Goal: Task Accomplishment & Management: Use online tool/utility

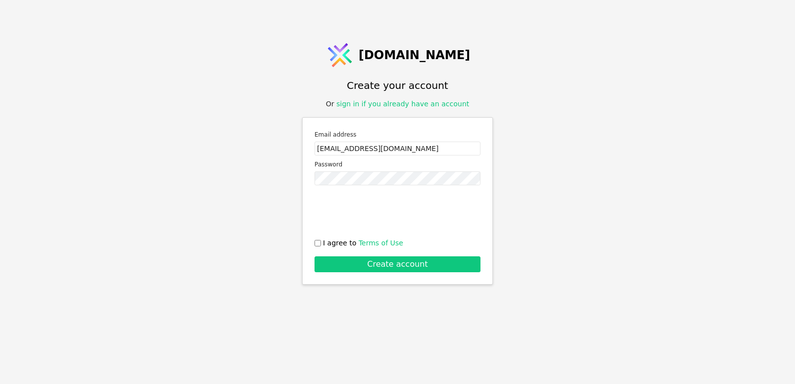
type input "[EMAIL_ADDRESS][DOMAIN_NAME]"
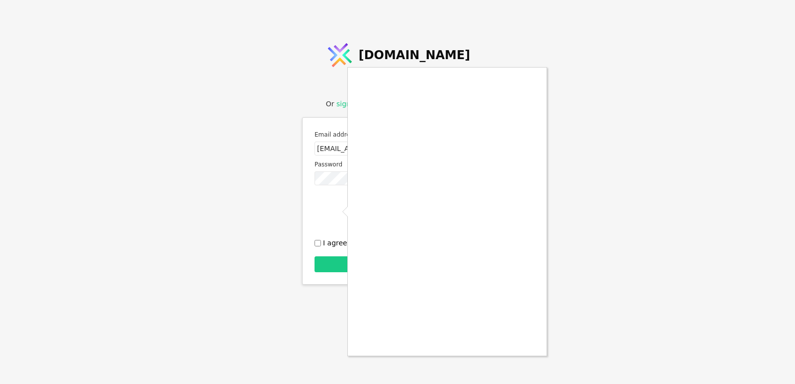
click at [318, 245] on div at bounding box center [397, 192] width 795 height 384
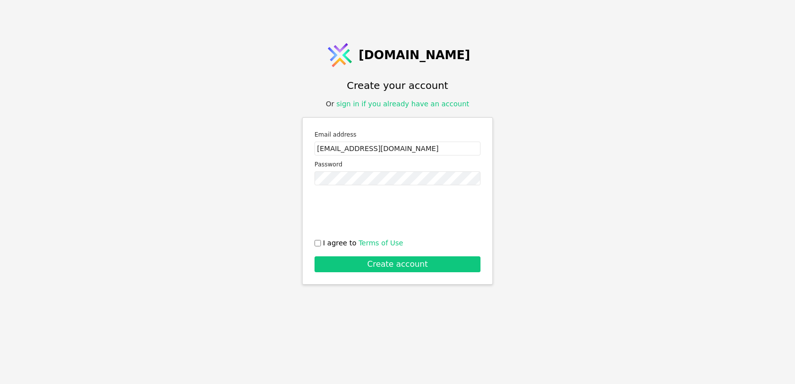
click at [318, 245] on input "I agree to Terms of Use" at bounding box center [318, 243] width 6 height 6
checkbox input "true"
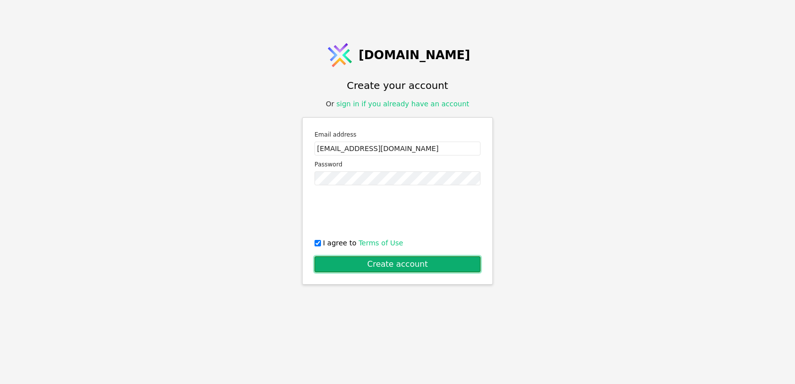
click at [403, 265] on button "Create account" at bounding box center [398, 265] width 166 height 16
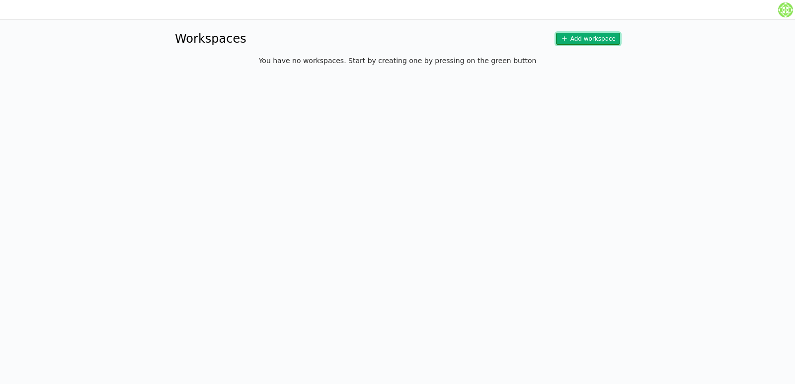
click at [614, 44] on button "Add workspace" at bounding box center [588, 39] width 64 height 12
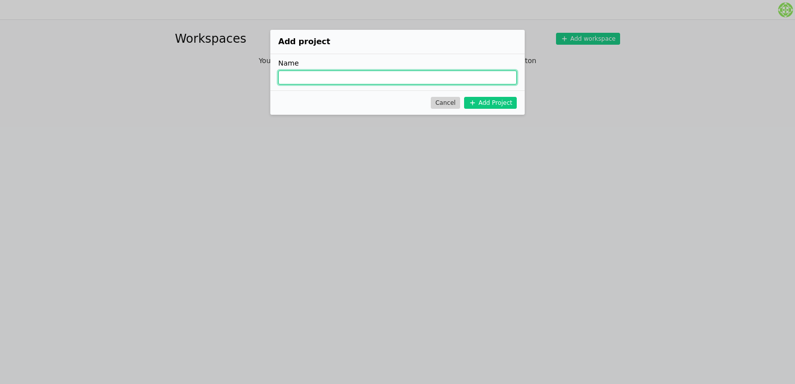
click at [346, 75] on input "Add Project" at bounding box center [397, 78] width 239 height 14
type input "sunil"
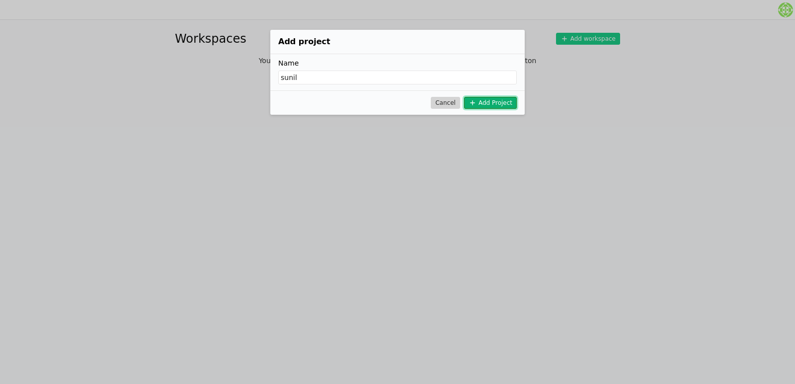
click at [495, 98] on button "Add Project" at bounding box center [490, 103] width 53 height 12
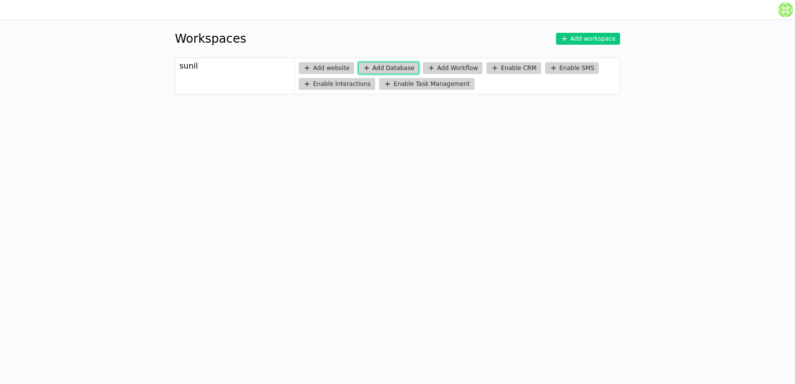
click at [383, 66] on button "Add Database" at bounding box center [388, 68] width 61 height 12
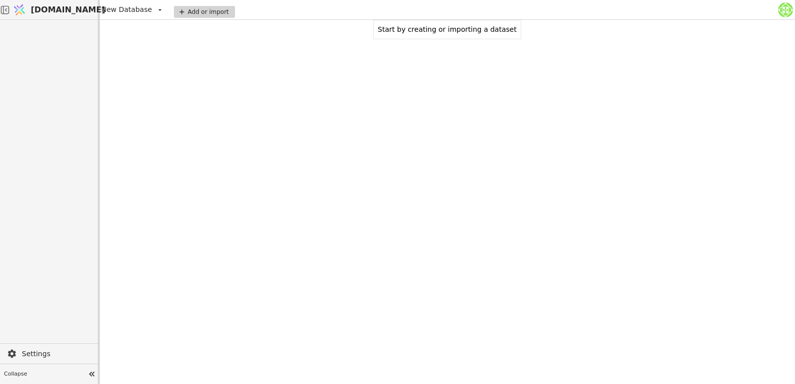
click at [196, 11] on div "Add or import" at bounding box center [204, 12] width 61 height 12
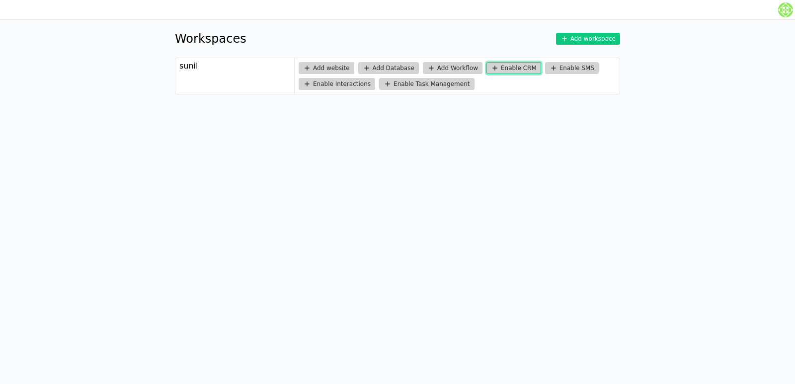
click at [492, 66] on button "Enable CRM" at bounding box center [514, 68] width 55 height 12
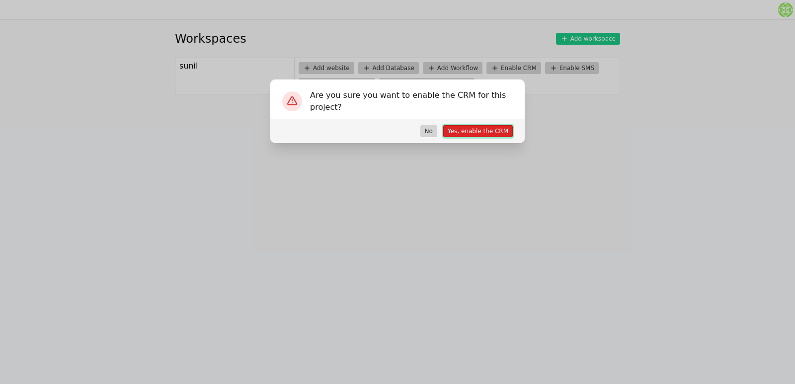
click at [481, 134] on button "Yes, enable the CRM" at bounding box center [478, 131] width 70 height 12
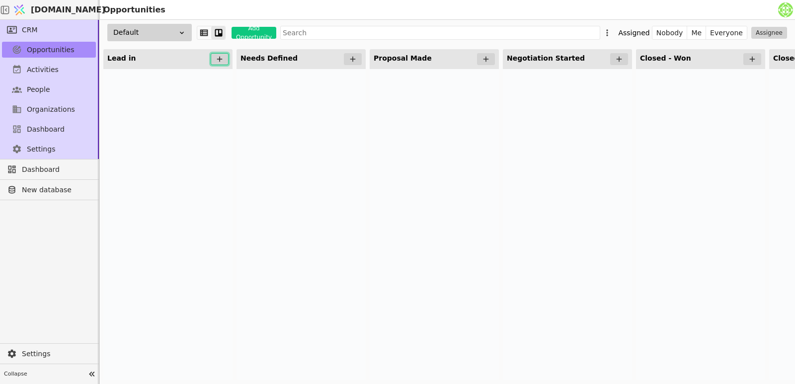
click at [221, 63] on icon at bounding box center [219, 59] width 9 height 9
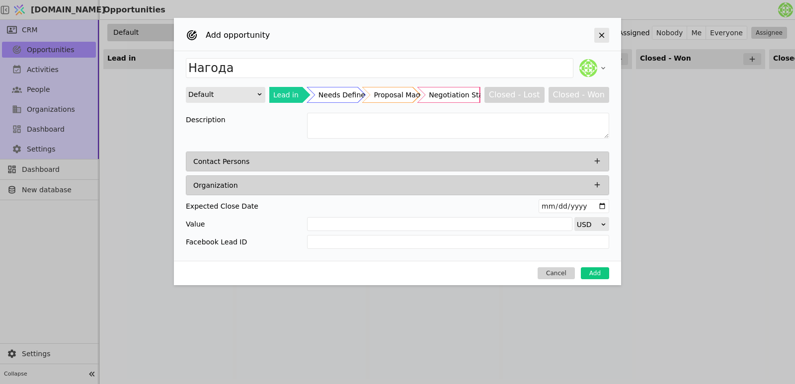
click at [599, 38] on icon "Add Opportunity" at bounding box center [602, 35] width 9 height 9
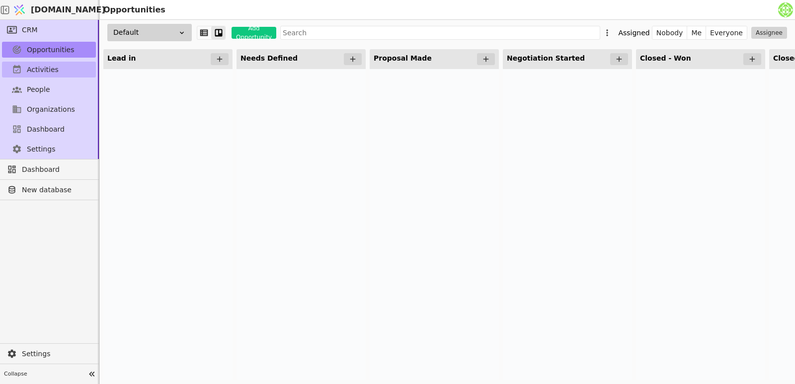
click at [39, 66] on span "Activities" at bounding box center [43, 70] width 32 height 10
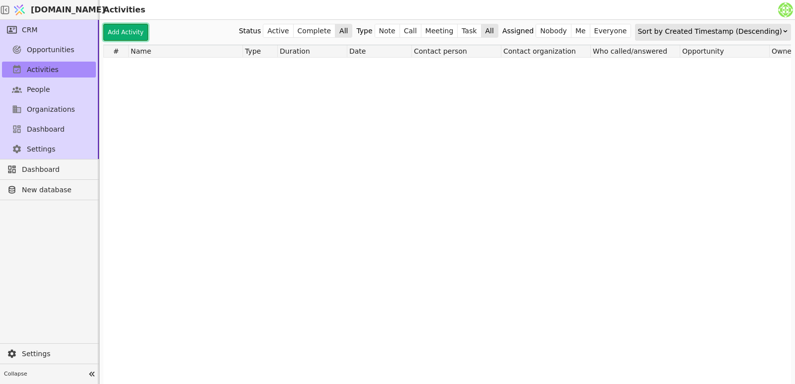
click at [121, 28] on button "Add Activity" at bounding box center [125, 32] width 45 height 17
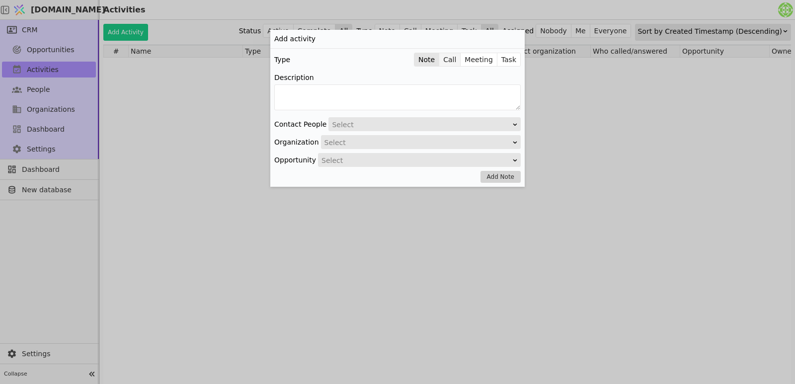
click at [457, 60] on button "Call" at bounding box center [449, 60] width 21 height 14
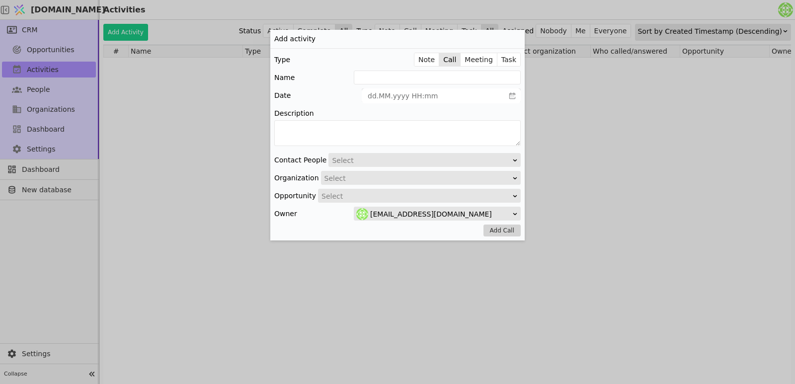
click at [35, 93] on div "Add activity Type Note Call Meeting Task Name Date Description Contact People S…" at bounding box center [397, 192] width 795 height 384
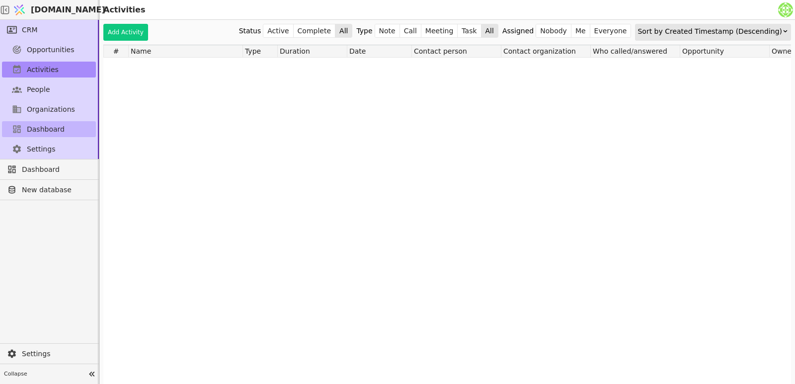
click at [38, 127] on span "Dashboard" at bounding box center [46, 129] width 38 height 10
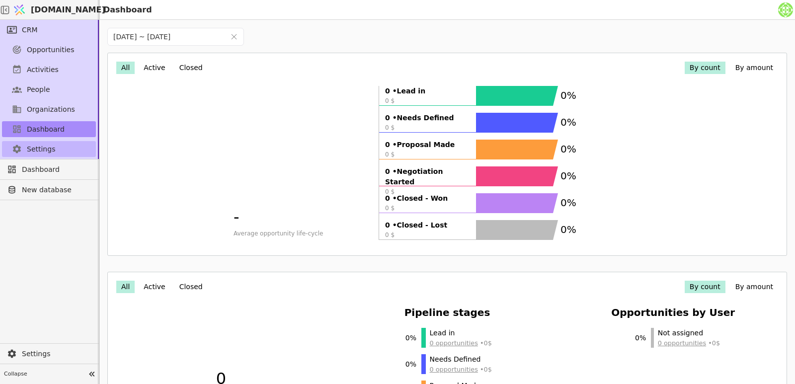
click at [22, 144] on link "Settings" at bounding box center [49, 149] width 94 height 16
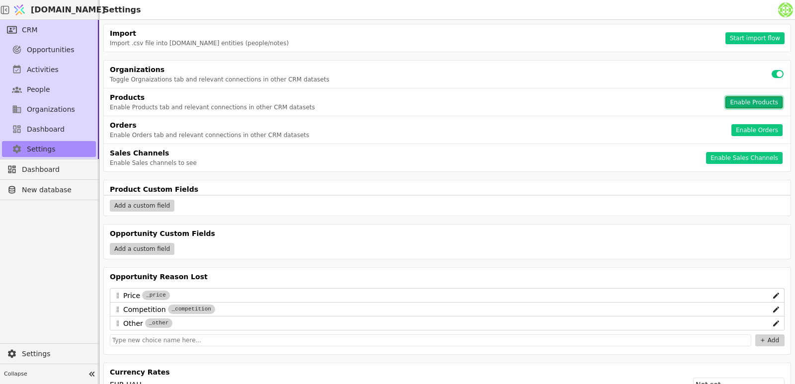
click at [738, 103] on button "Enable Products" at bounding box center [754, 102] width 57 height 12
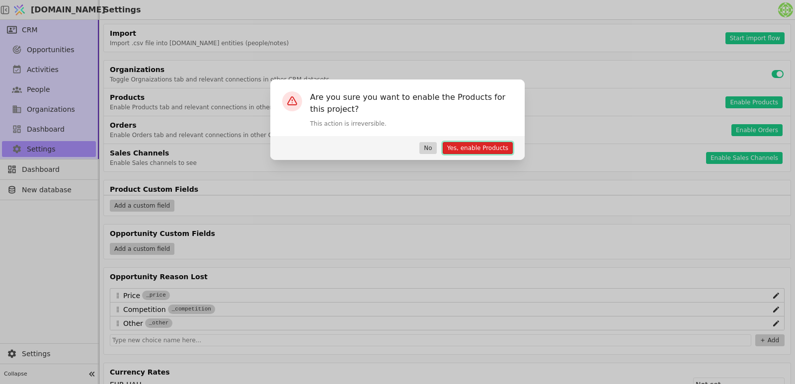
click at [486, 150] on button "Yes, enable Products" at bounding box center [478, 148] width 70 height 12
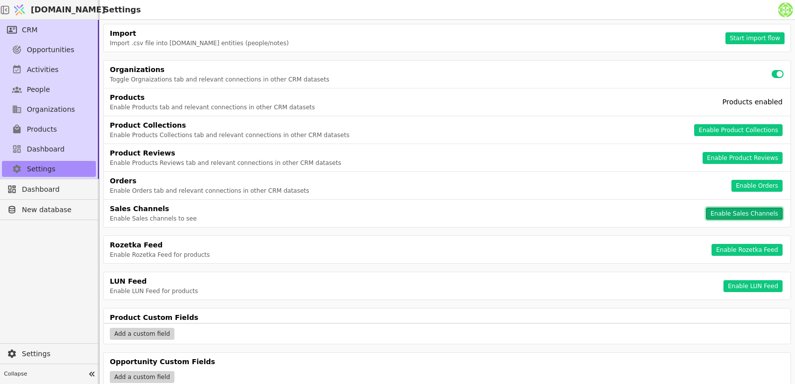
click at [727, 216] on button "Enable Sales Channels" at bounding box center [744, 214] width 77 height 12
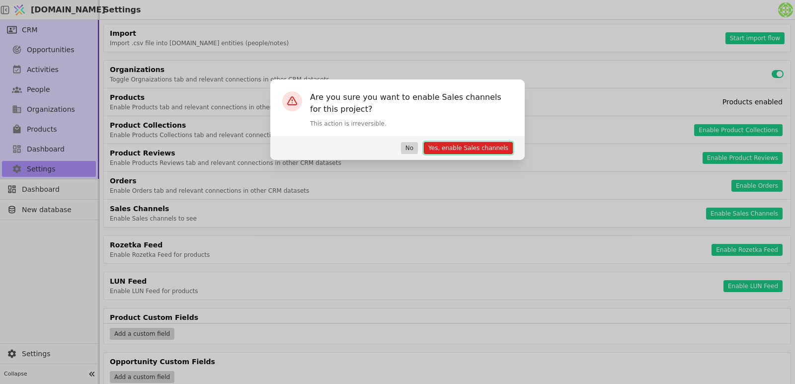
click at [455, 144] on button "Yes, enable Sales channels" at bounding box center [468, 148] width 89 height 12
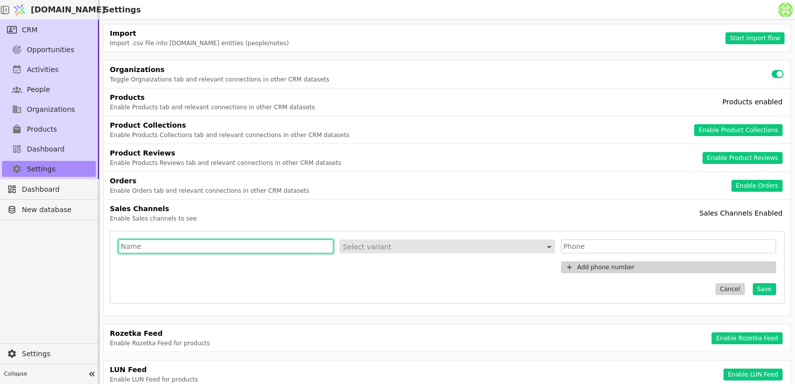
click at [137, 248] on input "text" at bounding box center [225, 247] width 215 height 14
type input "sales1"
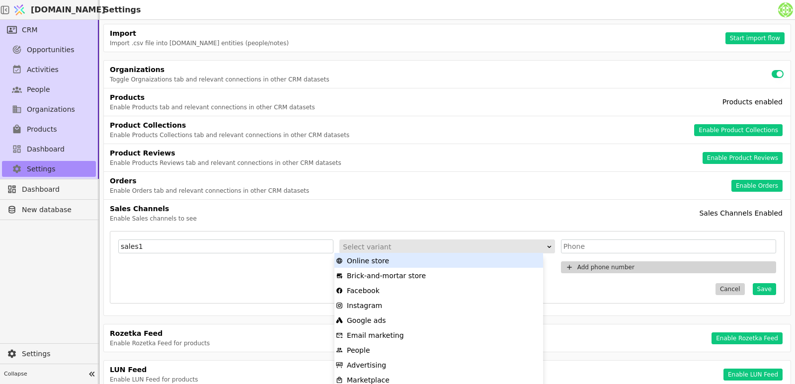
click at [378, 245] on div "Select variant" at bounding box center [444, 247] width 202 height 14
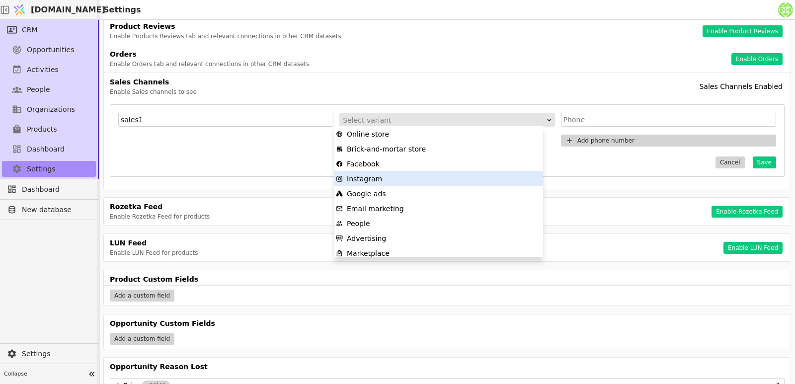
scroll to position [78, 0]
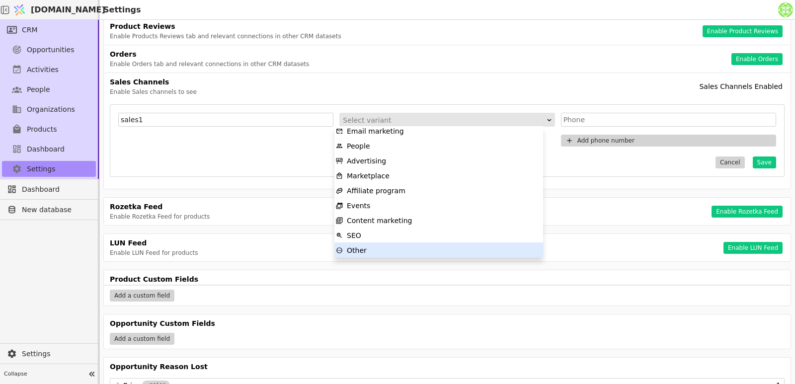
click at [375, 251] on div "Other" at bounding box center [439, 250] width 206 height 15
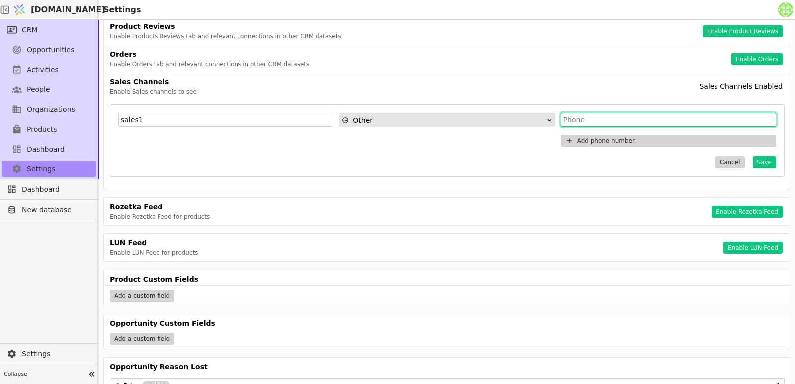
click at [620, 121] on input "text" at bounding box center [668, 120] width 215 height 14
type input "7"
type input "7568000888"
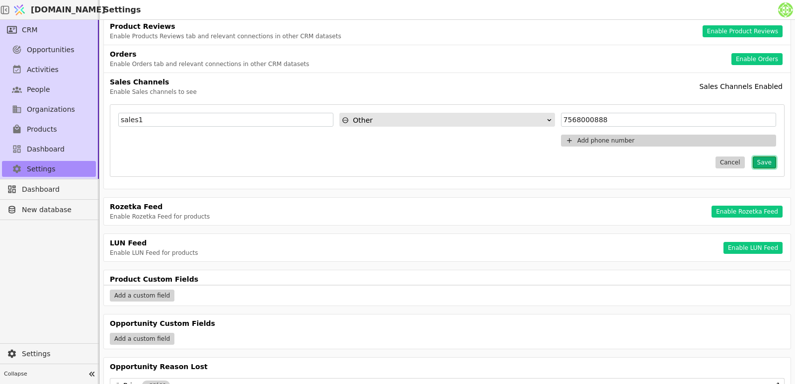
click at [753, 164] on button "Save" at bounding box center [764, 163] width 23 height 12
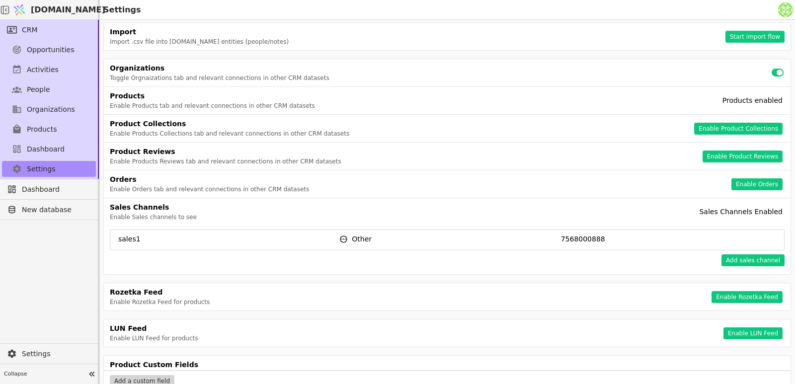
scroll to position [0, 0]
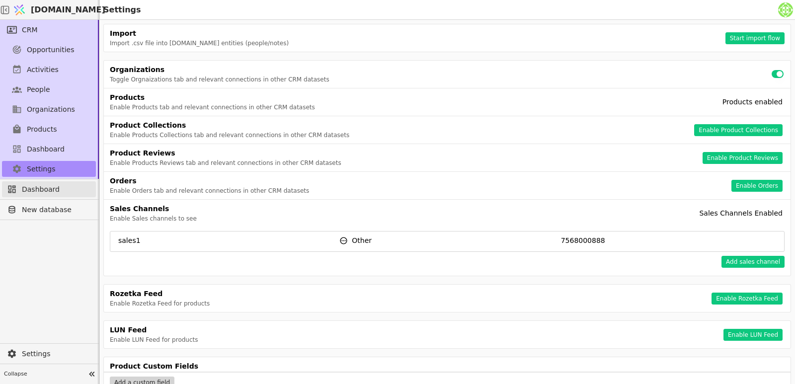
click at [42, 188] on span "Dashboard" at bounding box center [56, 189] width 69 height 10
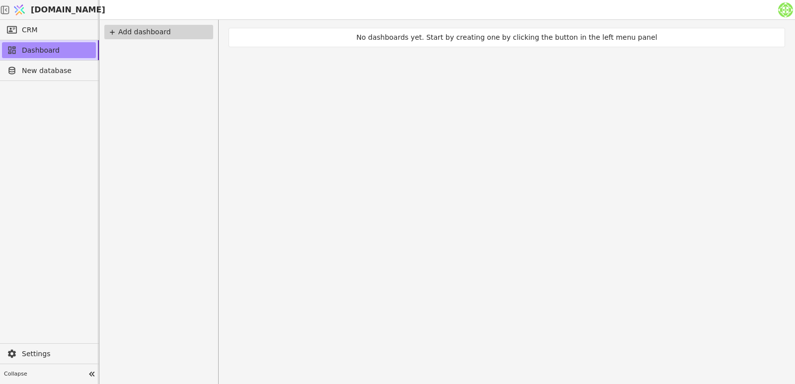
click at [139, 30] on div "Add dashboard" at bounding box center [158, 32] width 109 height 14
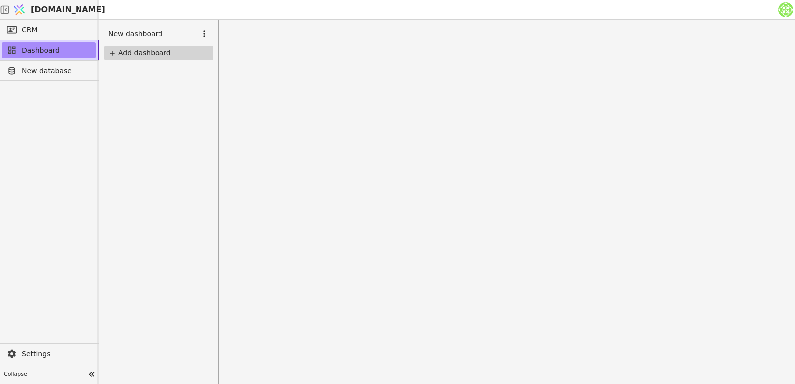
click at [132, 49] on div "Add dashboard" at bounding box center [158, 53] width 109 height 14
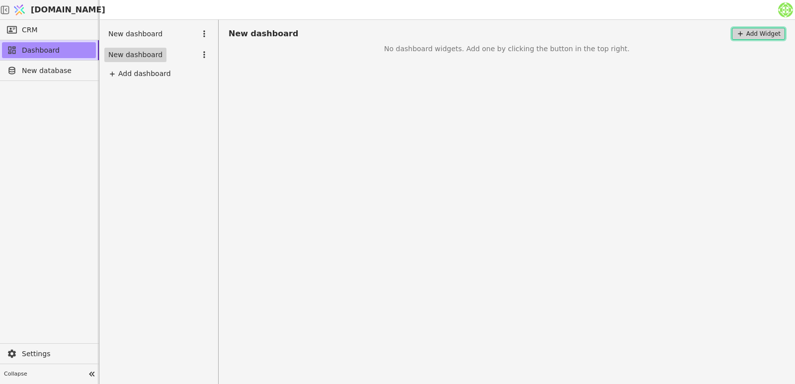
click at [745, 35] on icon at bounding box center [741, 34] width 8 height 8
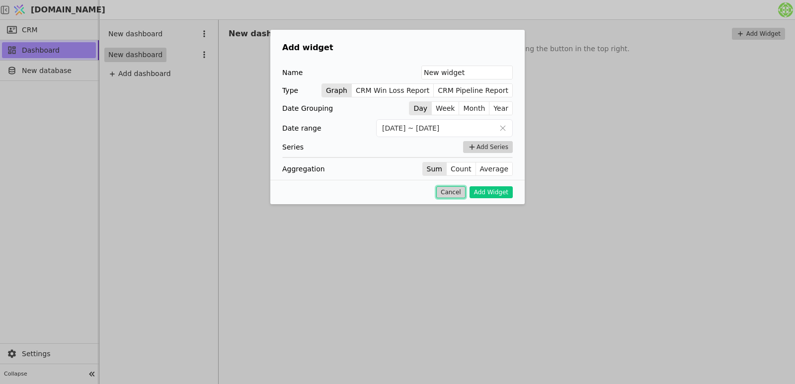
click at [458, 194] on button "Cancel" at bounding box center [450, 192] width 29 height 12
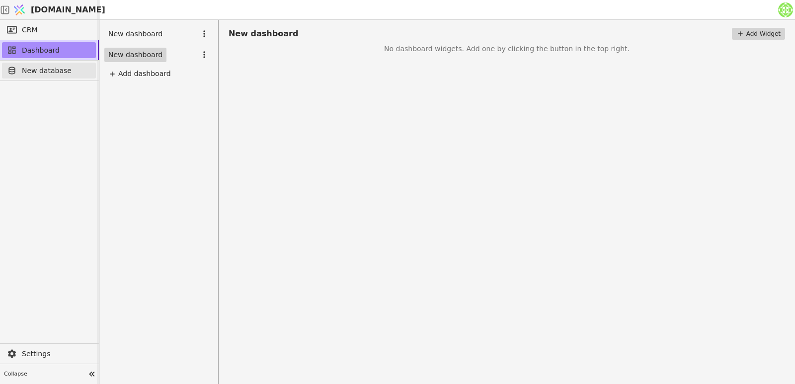
click at [52, 67] on span "New database" at bounding box center [56, 71] width 69 height 10
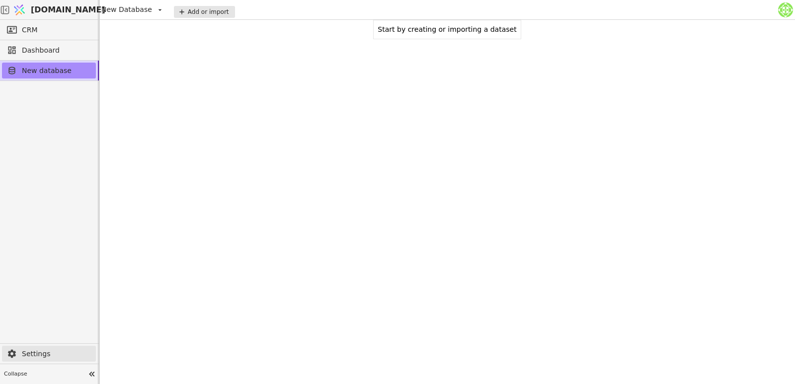
click at [26, 355] on span "Settings" at bounding box center [56, 354] width 69 height 10
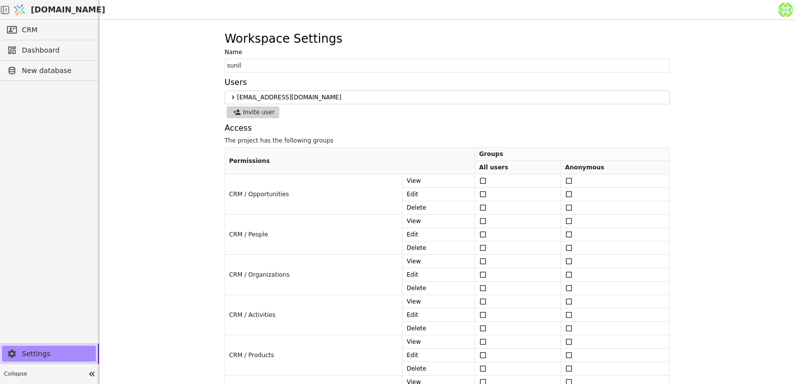
click at [785, 11] on img at bounding box center [785, 9] width 15 height 15
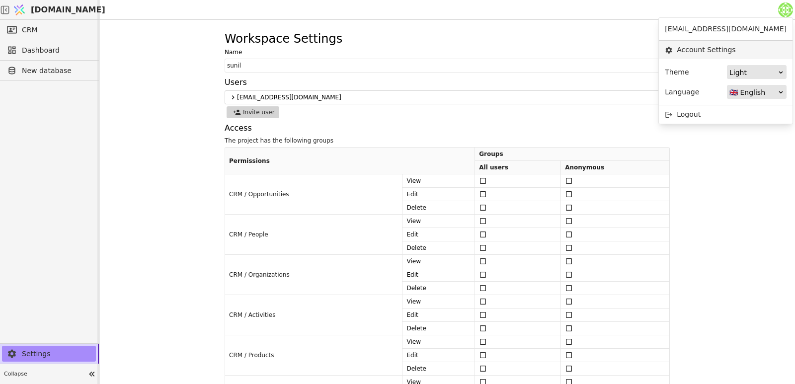
click at [736, 53] on link "Account Settings" at bounding box center [726, 50] width 134 height 18
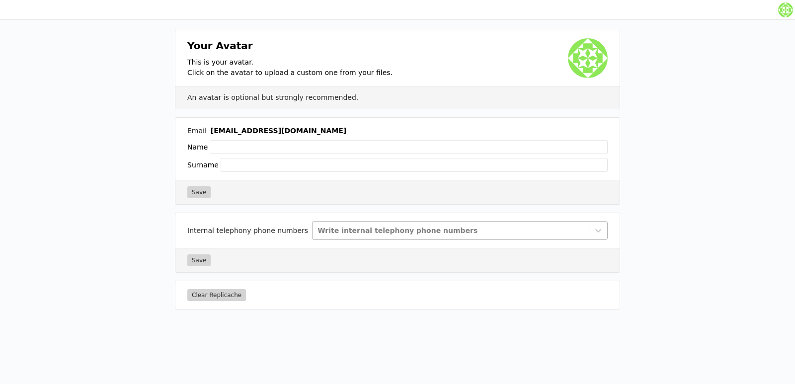
click at [355, 234] on div at bounding box center [451, 231] width 266 height 12
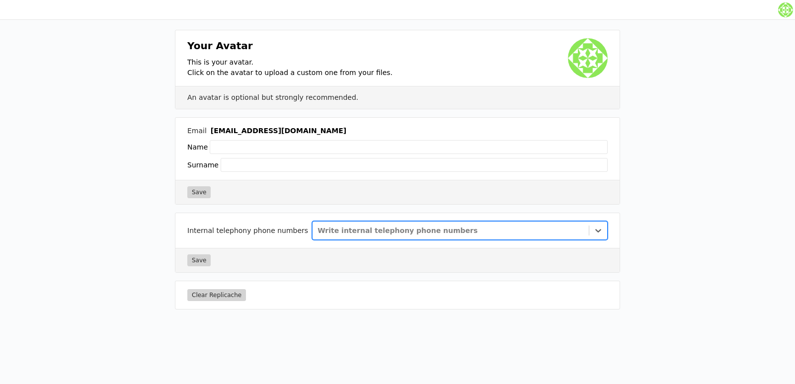
click at [355, 234] on div at bounding box center [451, 231] width 266 height 12
click at [598, 228] on icon at bounding box center [599, 231] width 10 height 10
click at [347, 228] on div at bounding box center [451, 231] width 266 height 12
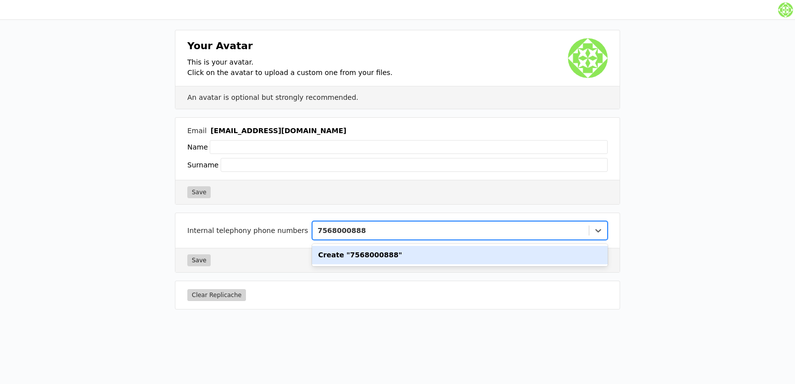
type input "7568000888"
click at [200, 262] on button "Save" at bounding box center [198, 261] width 23 height 12
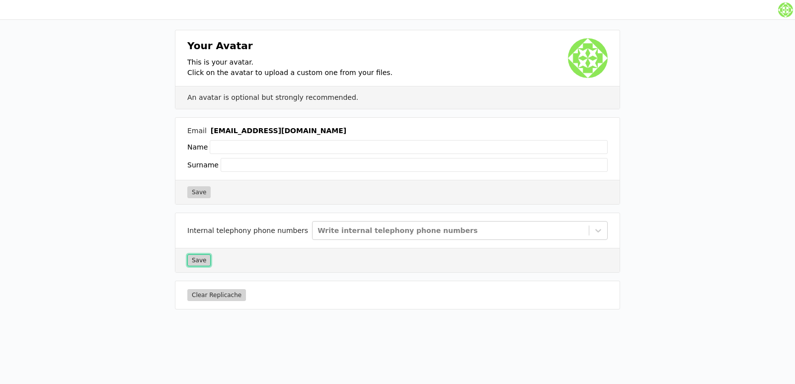
click at [192, 264] on button "Save" at bounding box center [198, 261] width 23 height 12
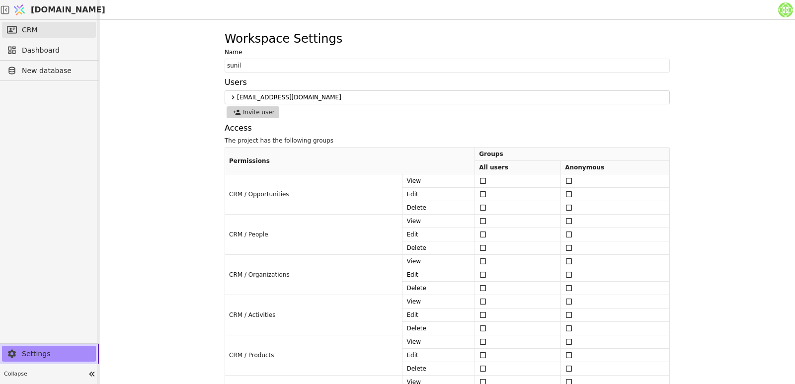
click at [39, 36] on link "CRM" at bounding box center [49, 30] width 94 height 16
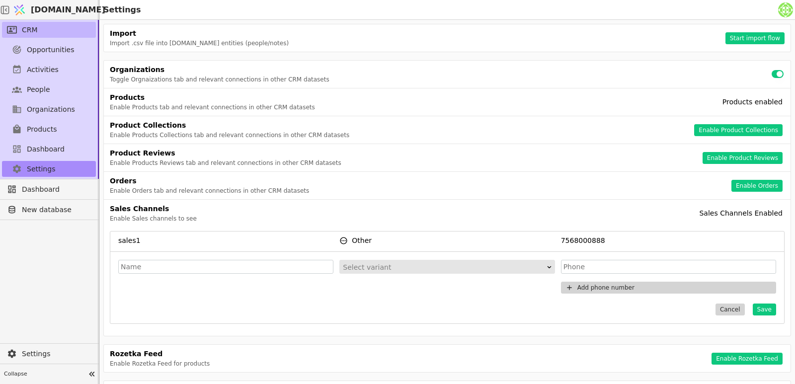
click at [28, 28] on span "CRM" at bounding box center [30, 30] width 16 height 10
click at [36, 191] on span "Dashboard" at bounding box center [56, 189] width 69 height 10
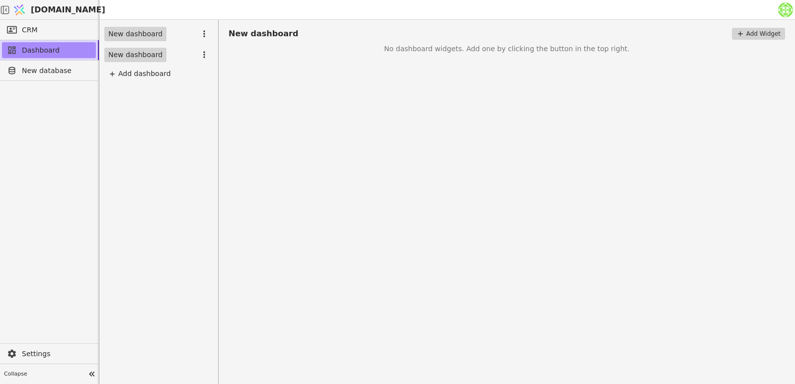
click at [135, 59] on link "New dashboard" at bounding box center [135, 55] width 62 height 14
click at [32, 25] on span "CRM" at bounding box center [30, 30] width 16 height 10
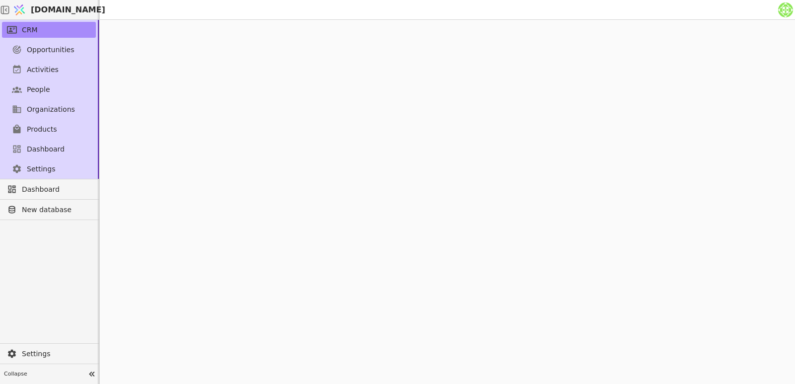
click at [46, 6] on span "[DOMAIN_NAME]" at bounding box center [68, 10] width 75 height 12
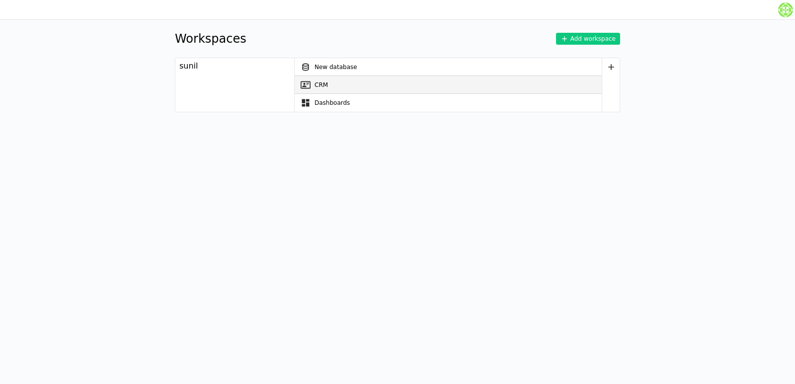
click at [323, 83] on link "CRM" at bounding box center [448, 85] width 307 height 18
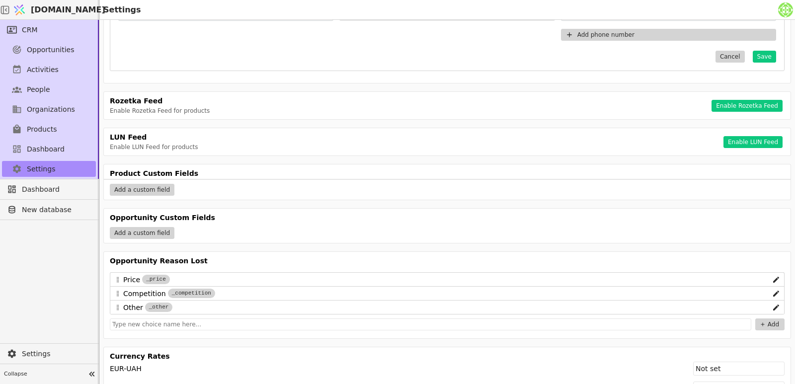
click at [789, 10] on img at bounding box center [785, 9] width 15 height 15
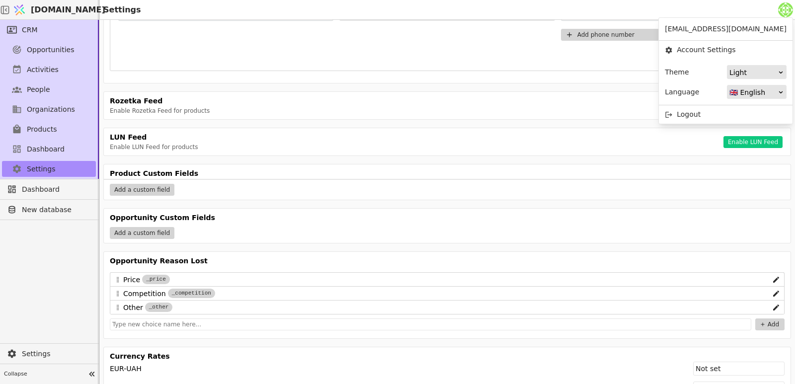
click at [705, 32] on span "[EMAIL_ADDRESS][DOMAIN_NAME]" at bounding box center [726, 29] width 122 height 10
click at [730, 32] on span "[EMAIL_ADDRESS][DOMAIN_NAME]" at bounding box center [726, 29] width 122 height 10
click at [716, 49] on link "Account Settings" at bounding box center [726, 50] width 134 height 18
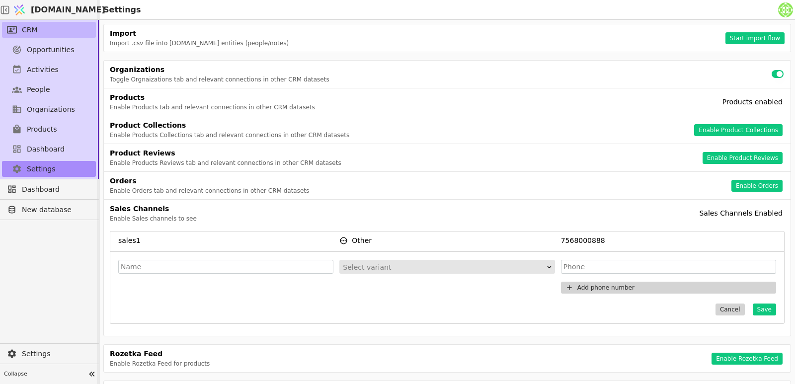
click at [29, 30] on span "CRM" at bounding box center [30, 30] width 16 height 10
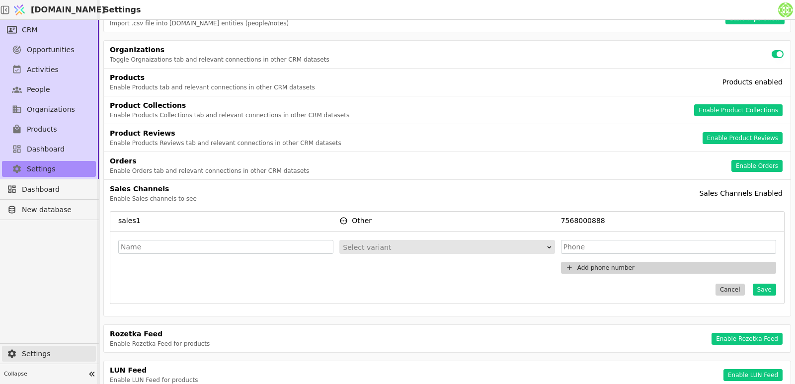
click at [21, 350] on link "Settings" at bounding box center [49, 354] width 94 height 16
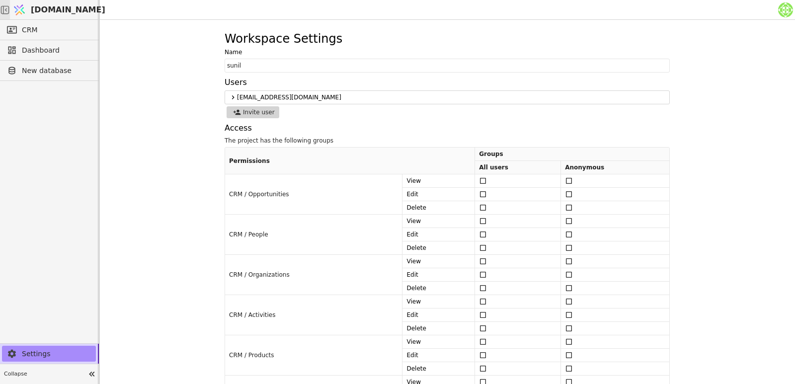
click at [7, 9] on polygon at bounding box center [6, 9] width 2 height 3
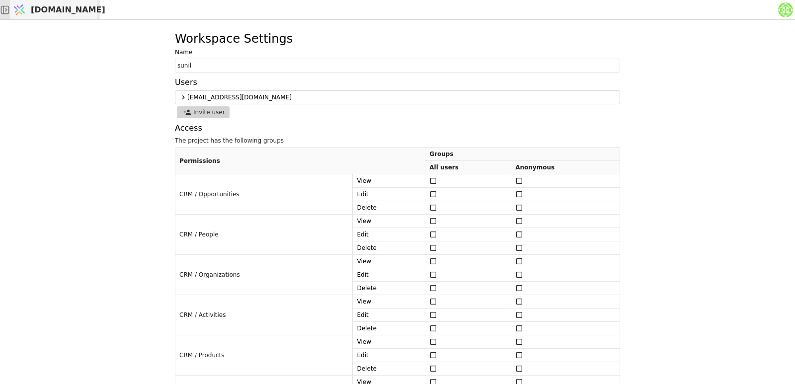
click at [67, 10] on span "[DOMAIN_NAME]" at bounding box center [68, 10] width 75 height 12
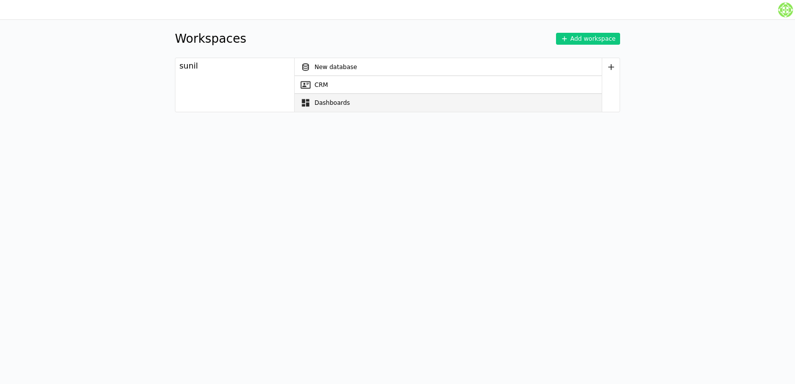
click at [316, 105] on link "Dashboards" at bounding box center [448, 103] width 307 height 18
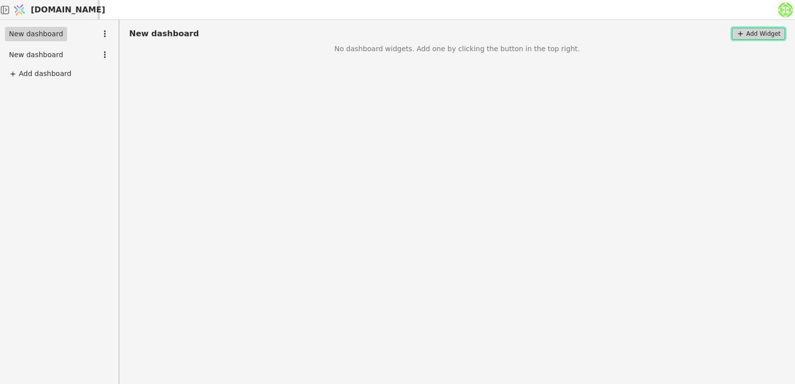
click at [745, 35] on icon at bounding box center [741, 34] width 8 height 8
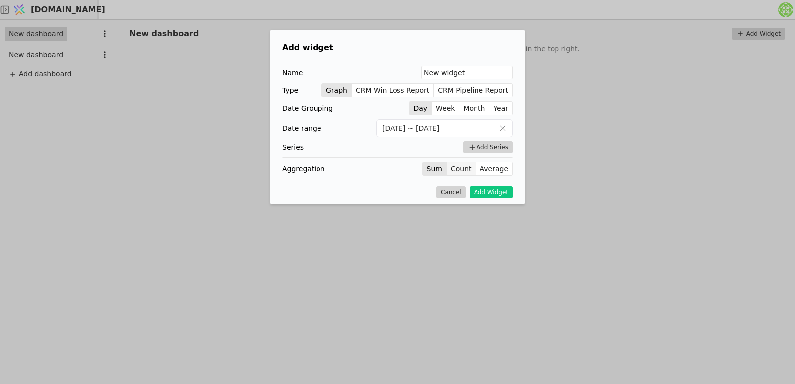
click at [467, 168] on button "Count" at bounding box center [461, 169] width 29 height 14
click at [477, 147] on icon at bounding box center [472, 147] width 9 height 9
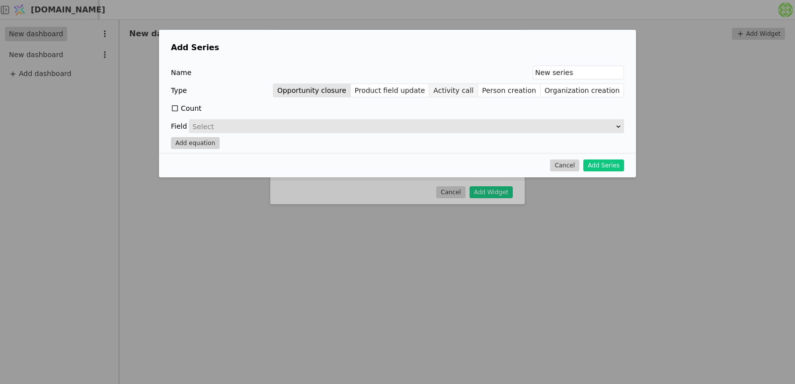
click at [467, 88] on button "Activity call" at bounding box center [453, 91] width 49 height 14
click at [176, 108] on icon at bounding box center [175, 108] width 8 height 8
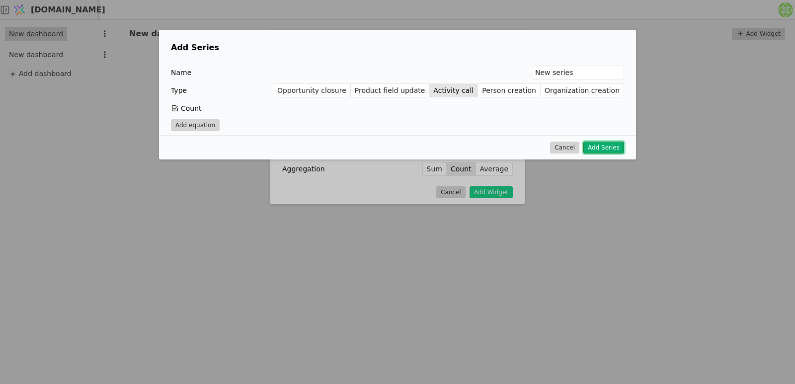
click at [605, 151] on button "Add Series" at bounding box center [604, 148] width 41 height 12
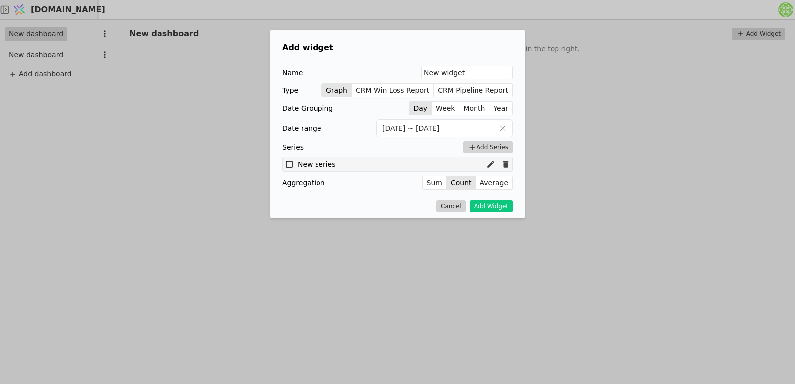
click at [292, 164] on icon at bounding box center [289, 164] width 9 height 9
click at [500, 208] on button "Add Widget" at bounding box center [491, 206] width 43 height 12
